Goal: Find specific fact

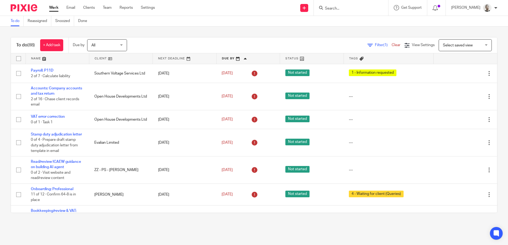
click at [347, 7] on input "Search" at bounding box center [348, 8] width 48 height 5
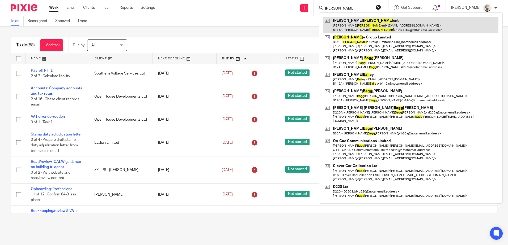
type input "baig"
click at [354, 22] on link at bounding box center [410, 25] width 175 height 16
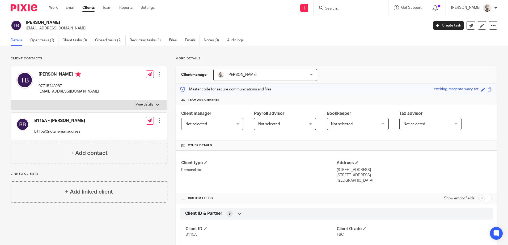
drag, startPoint x: 334, startPoint y: 171, endPoint x: 362, endPoint y: 171, distance: 27.9
click at [362, 171] on p "[STREET_ADDRESS]" at bounding box center [413, 169] width 155 height 5
copy p "[STREET_ADDRESS]"
